Goal: Check status: Check status

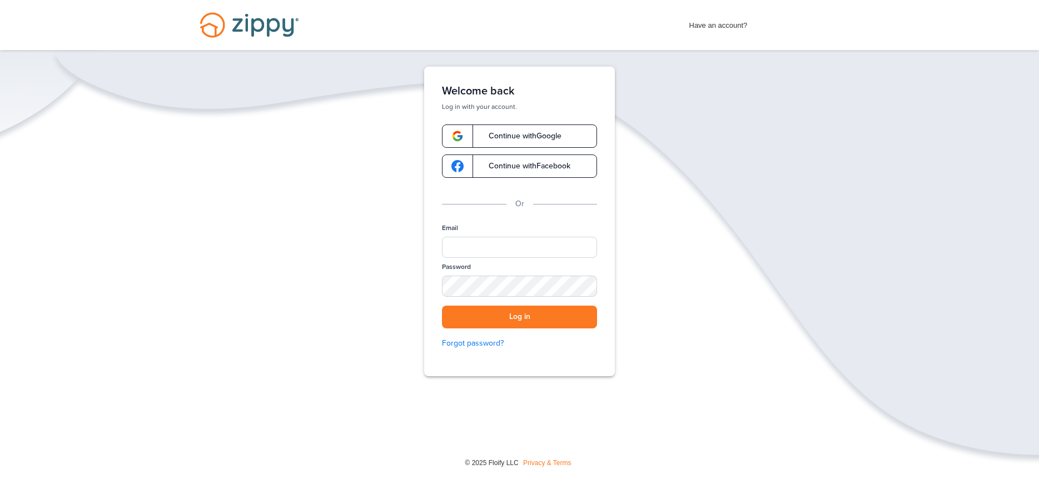
type input "**********"
click at [460, 313] on button "Log in" at bounding box center [519, 317] width 155 height 23
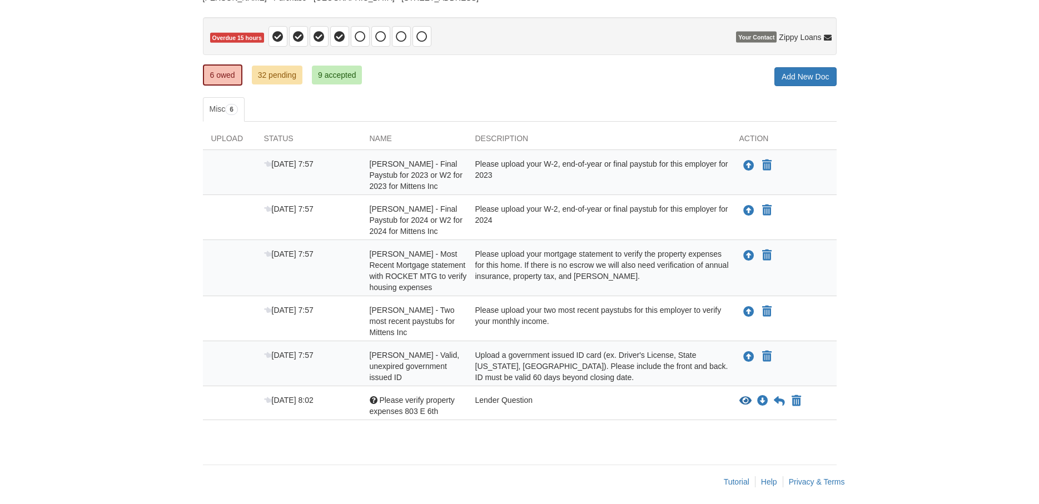
scroll to position [101, 0]
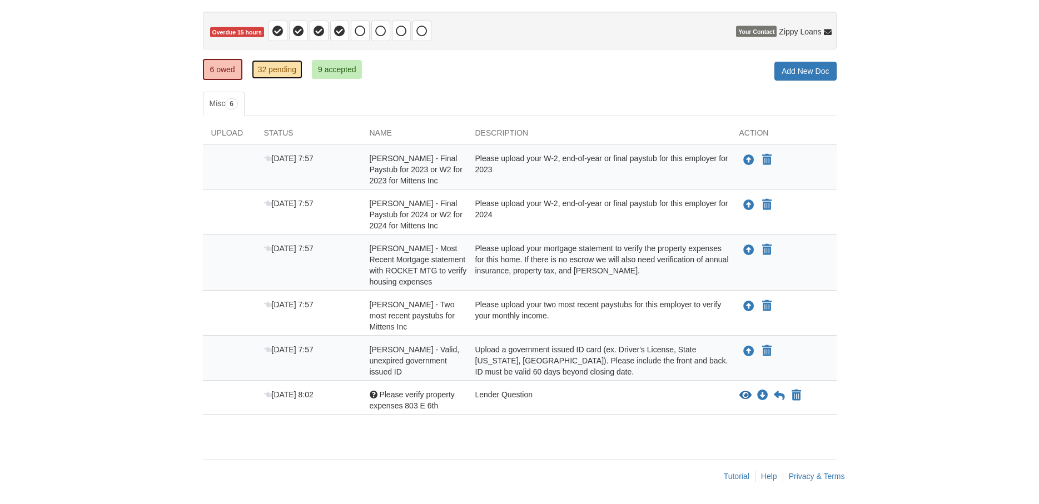
click at [280, 65] on link "32 pending" at bounding box center [277, 69] width 51 height 19
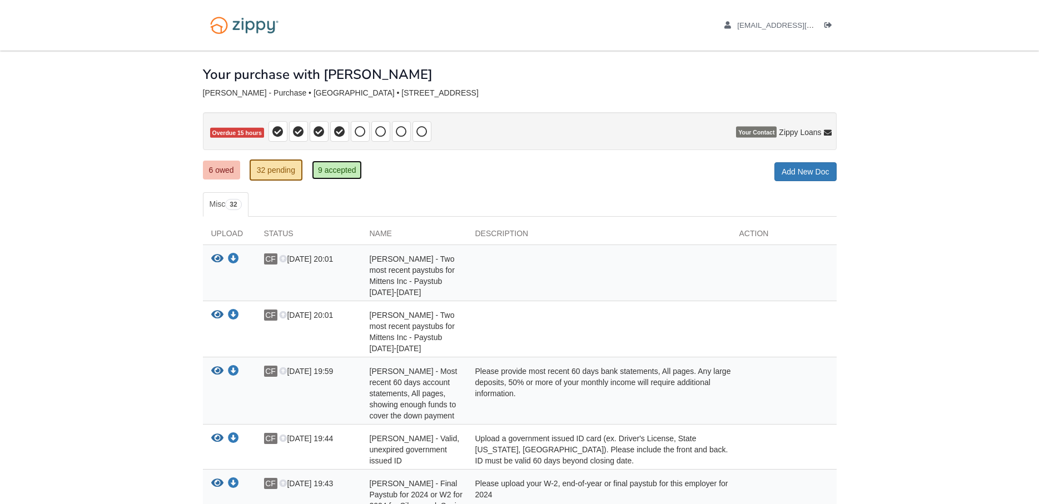
click at [336, 168] on link "9 accepted" at bounding box center [337, 170] width 51 height 19
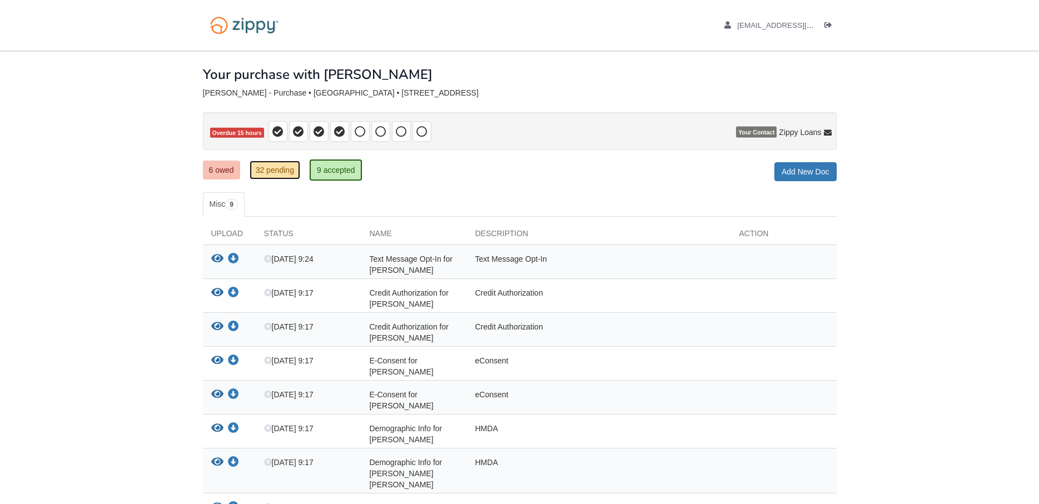
click at [285, 171] on link "32 pending" at bounding box center [275, 170] width 51 height 19
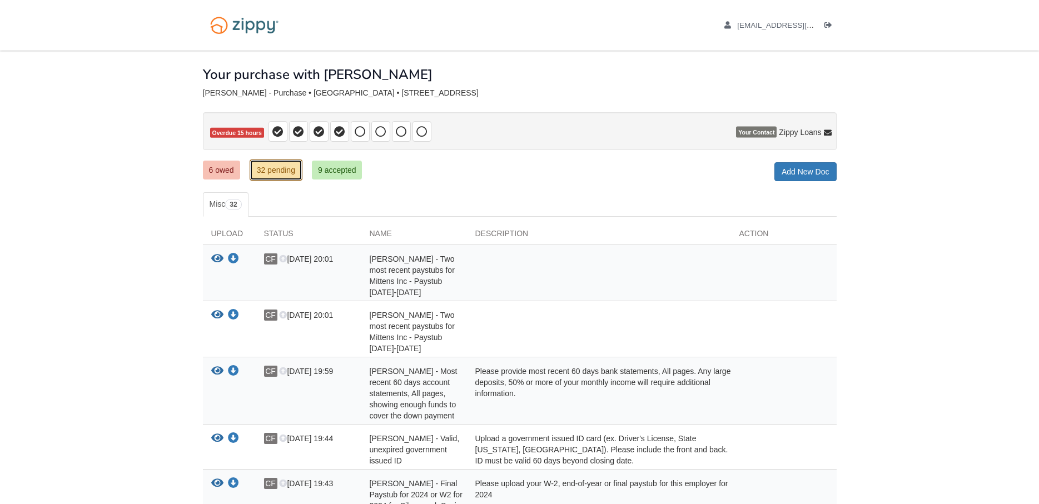
click at [286, 170] on link "32 pending" at bounding box center [276, 170] width 53 height 21
click at [227, 165] on link "6 owed" at bounding box center [221, 170] width 37 height 19
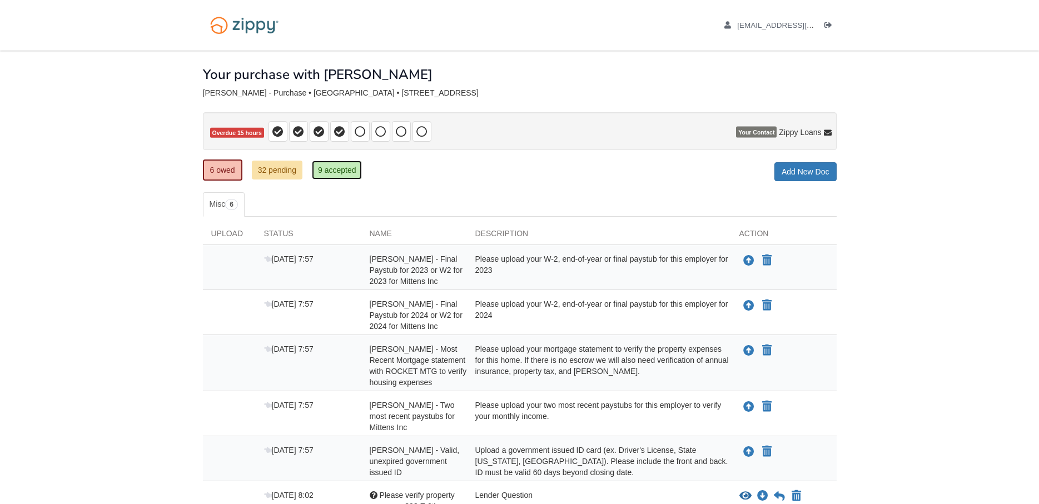
click at [323, 169] on link "9 accepted" at bounding box center [337, 170] width 51 height 19
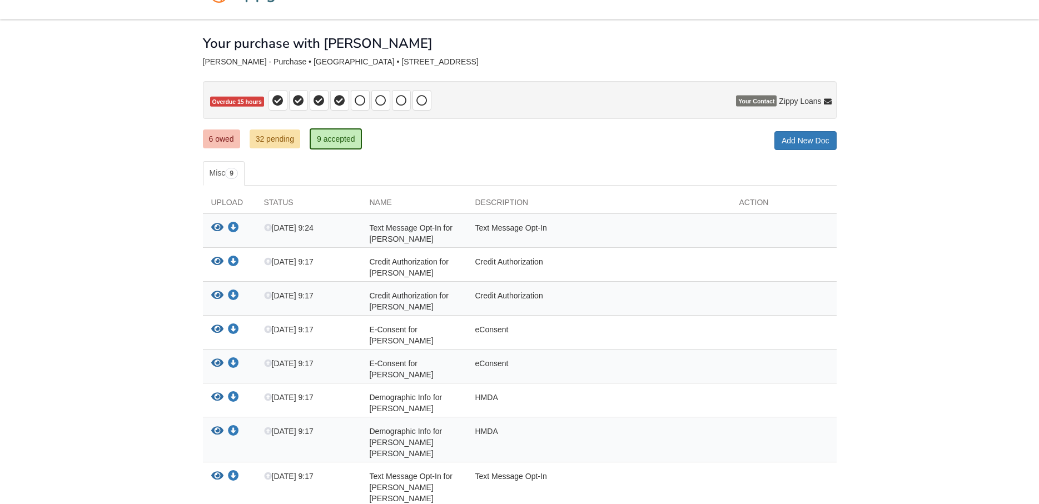
scroll to position [57, 0]
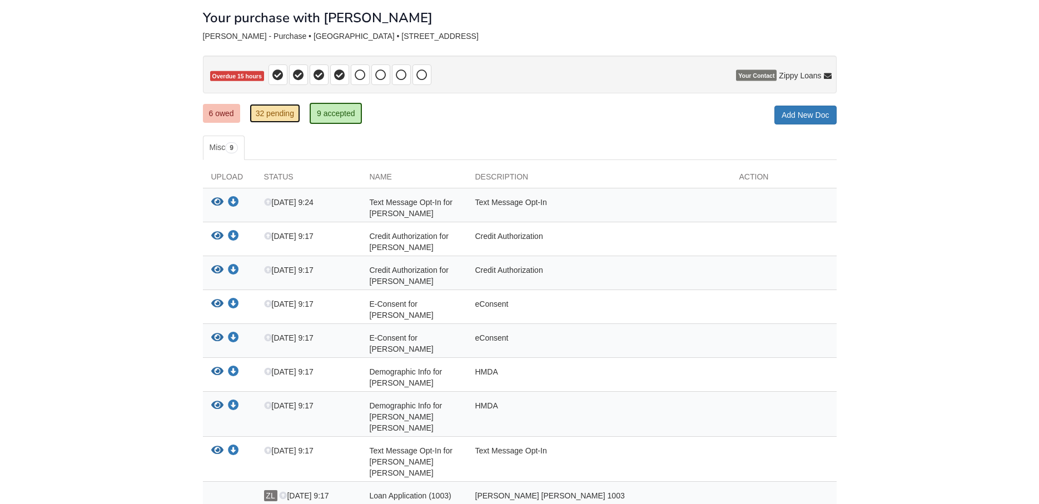
click at [266, 106] on link "32 pending" at bounding box center [275, 113] width 51 height 19
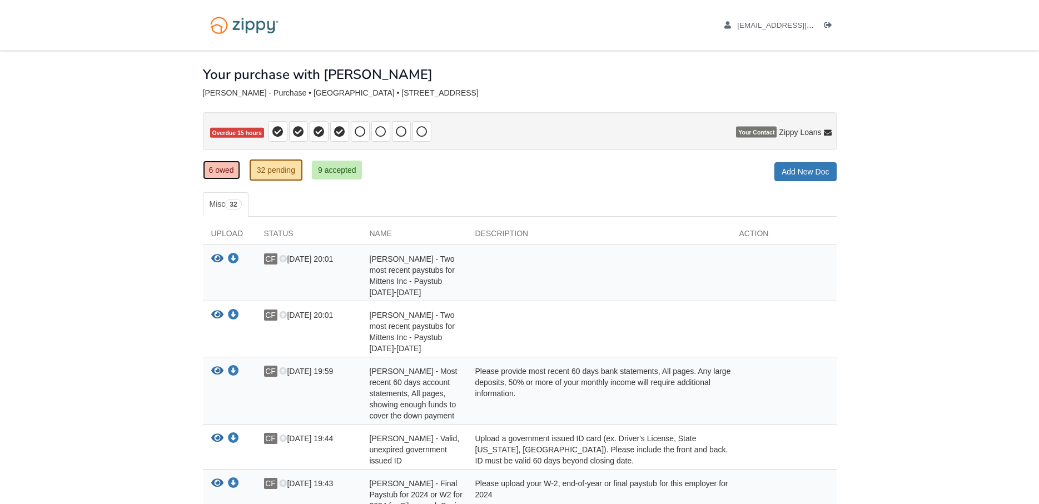
click at [227, 165] on link "6 owed" at bounding box center [221, 170] width 37 height 19
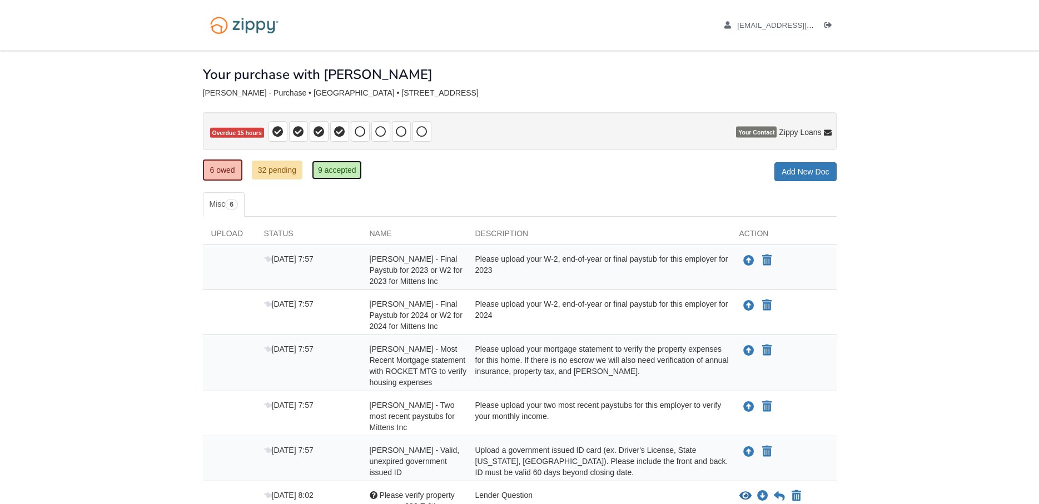
click at [328, 171] on link "9 accepted" at bounding box center [337, 170] width 51 height 19
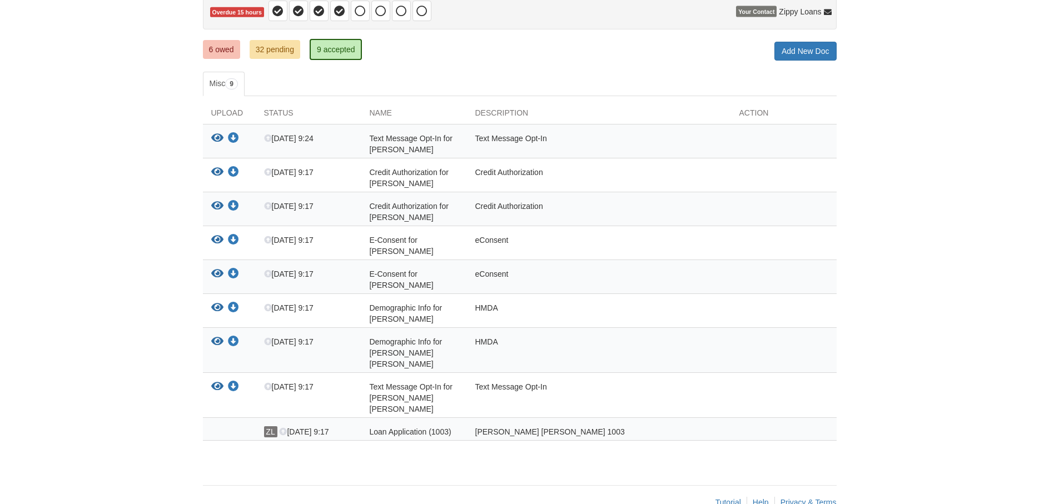
scroll to position [125, 0]
